Goal: Find specific page/section: Find specific page/section

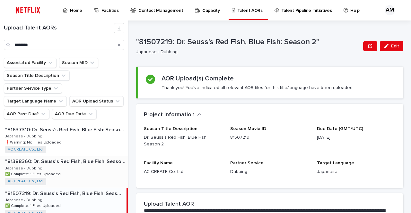
click at [74, 156] on div ""81388360: [PERSON_NAME] Red Fish, Blue Fish: Season 1" "81388360: [PERSON_NAME…" at bounding box center [64, 171] width 128 height 31
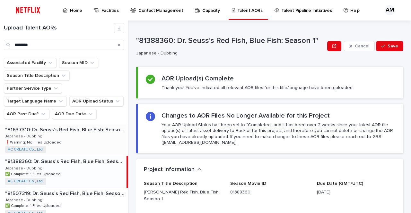
click at [69, 131] on div ""81637310: [PERSON_NAME] Red Fish, Blue Fish: Season 3" "81637310: [PERSON_NAME…" at bounding box center [64, 139] width 128 height 31
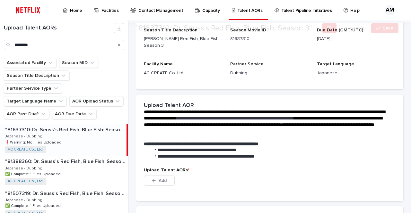
scroll to position [128, 0]
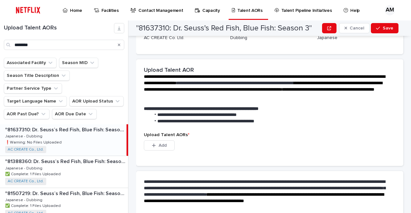
drag, startPoint x: 155, startPoint y: 143, endPoint x: 209, endPoint y: 133, distance: 55.1
click at [155, 143] on icon "button" at bounding box center [154, 145] width 4 height 4
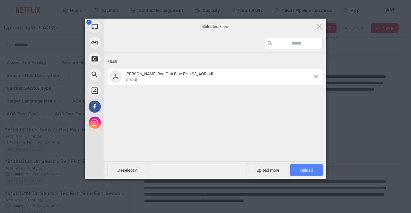
drag, startPoint x: 302, startPoint y: 167, endPoint x: 296, endPoint y: 167, distance: 6.1
click at [301, 167] on span "Upload 1" at bounding box center [306, 170] width 32 height 12
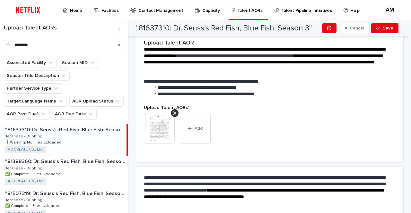
scroll to position [182, 0]
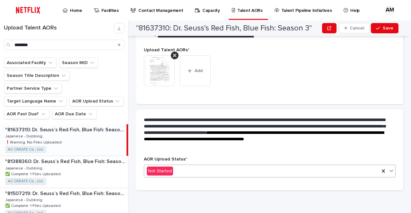
click at [196, 170] on div "Not Started" at bounding box center [261, 171] width 235 height 11
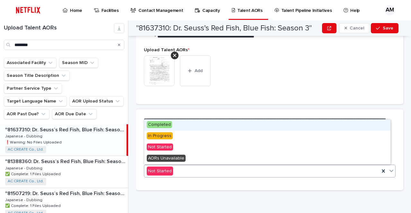
click at [171, 127] on span "Completed" at bounding box center [159, 124] width 25 height 7
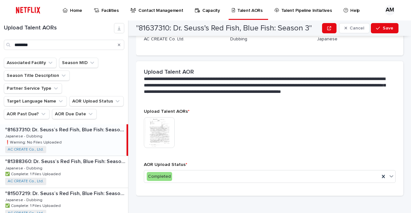
scroll to position [137, 0]
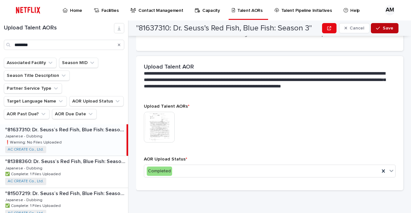
click at [385, 29] on span "Save" at bounding box center [387, 28] width 11 height 4
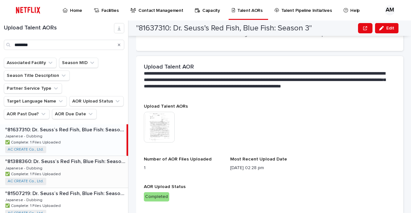
scroll to position [148, 0]
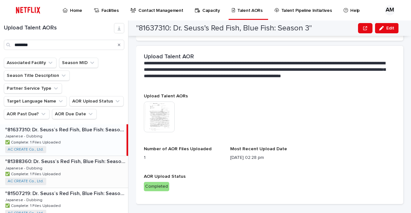
click at [97, 161] on div ""81388360: [PERSON_NAME] Red Fish, Blue Fish: Season 1" "81388360: [PERSON_NAME…" at bounding box center [64, 171] width 128 height 31
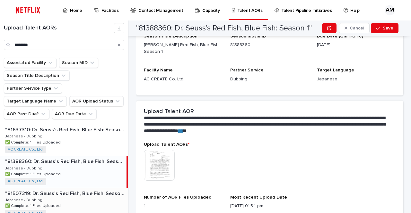
click at [86, 192] on div ""81507219: [PERSON_NAME] Red Fish, Blue Fish: Season 2" "81507219: [PERSON_NAME…" at bounding box center [64, 203] width 128 height 31
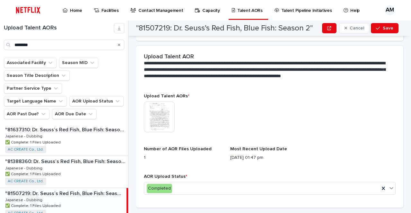
click at [161, 114] on img at bounding box center [159, 117] width 31 height 31
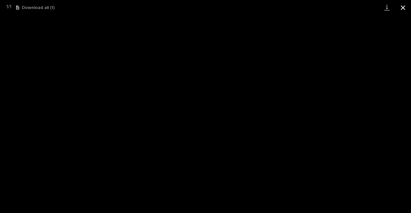
click at [405, 7] on button "Close gallery" at bounding box center [403, 7] width 16 height 15
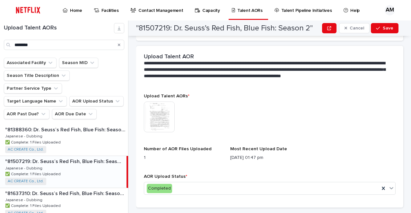
click at [288, 113] on div "This file cannot be opened Download File" at bounding box center [269, 118] width 251 height 32
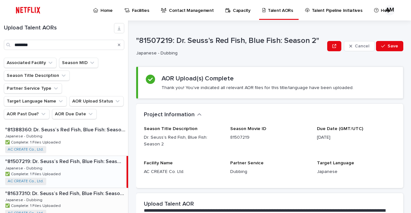
click at [78, 190] on p ""81637310: Dr. Seuss’s Red Fish, Blue Fish: Season 3"" at bounding box center [66, 193] width 122 height 7
click at [78, 190] on p ""81637310: Dr. Seuss’s Red Fish, Blue Fish: Season 3"" at bounding box center [65, 193] width 120 height 7
click at [72, 157] on p ""81507219: Dr. Seuss’s Red Fish, Blue Fish: Season 2"" at bounding box center [66, 160] width 122 height 7
click at [64, 191] on div ""81637310: Dr. Seuss’s Red Fish, Blue Fish: Season 3" "81637310: Dr. Seuss’s Re…" at bounding box center [64, 203] width 128 height 31
drag, startPoint x: 388, startPoint y: 45, endPoint x: 145, endPoint y: 164, distance: 270.8
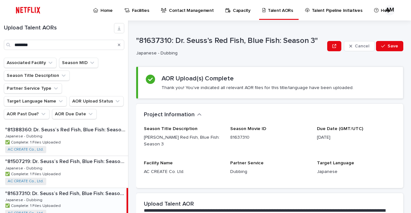
click at [388, 45] on span "Save" at bounding box center [392, 46] width 11 height 4
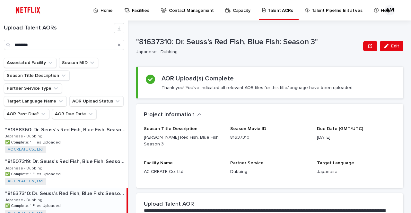
scroll to position [160, 0]
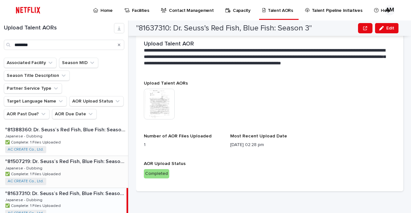
click at [69, 161] on div ""81507219: [PERSON_NAME] Red Fish, Blue Fish: Season 2" "81507219: [PERSON_NAME…" at bounding box center [64, 171] width 128 height 31
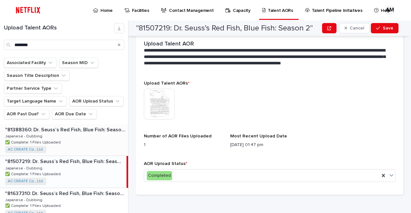
click at [74, 133] on div ""81388360: [PERSON_NAME] Red Fish, Blue Fish: Season 1" "81388360: [PERSON_NAME…" at bounding box center [64, 139] width 128 height 31
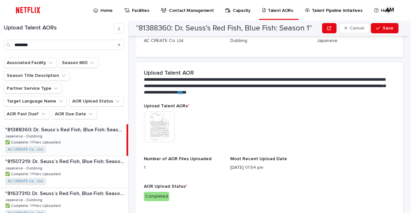
scroll to position [201, 0]
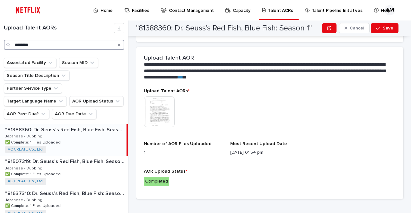
drag, startPoint x: 68, startPoint y: 45, endPoint x: 1, endPoint y: 34, distance: 68.0
click at [0, 36] on div "Upload Talent AORs ********" at bounding box center [64, 36] width 128 height 27
drag, startPoint x: 44, startPoint y: 48, endPoint x: 0, endPoint y: 45, distance: 44.4
click at [0, 45] on div "Upload Talent AORs ********" at bounding box center [64, 36] width 128 height 27
type input "*"
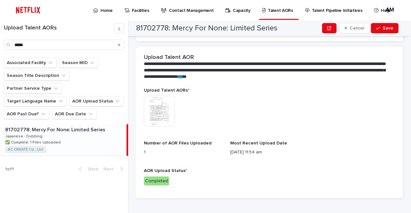
scroll to position [194, 0]
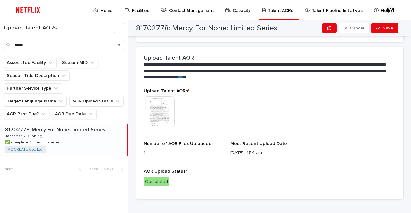
click at [102, 124] on div "81702778: Mercy For None: Limited Series 81702778: Mercy For None: Limited Seri…" at bounding box center [63, 139] width 126 height 31
drag, startPoint x: 98, startPoint y: 125, endPoint x: 325, endPoint y: 124, distance: 226.1
click at [98, 125] on div "81702778: Mercy For None: Limited Series 81702778: Mercy For None: Limited Seri…" at bounding box center [63, 139] width 126 height 31
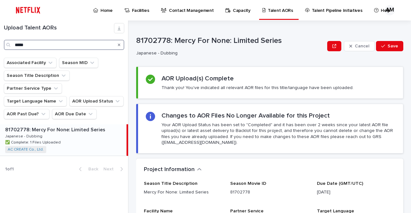
drag, startPoint x: 59, startPoint y: 42, endPoint x: 1, endPoint y: 35, distance: 59.1
click at [0, 36] on div "Upload Talent AORs *****" at bounding box center [64, 36] width 128 height 27
type input "********"
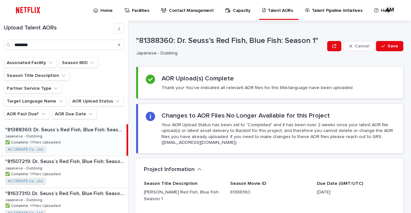
click at [62, 129] on div ""81388360: [PERSON_NAME] Red Fish, Blue Fish: Season 1" "81388360: [PERSON_NAME…" at bounding box center [63, 139] width 126 height 31
click at [95, 190] on div ""81637310: Dr. Seuss’s Red Fish, Blue Fish: Season 3" "81637310: Dr. Seuss’s Re…" at bounding box center [64, 203] width 128 height 31
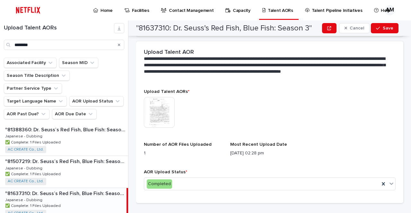
scroll to position [165, 0]
